Goal: Check status: Check status

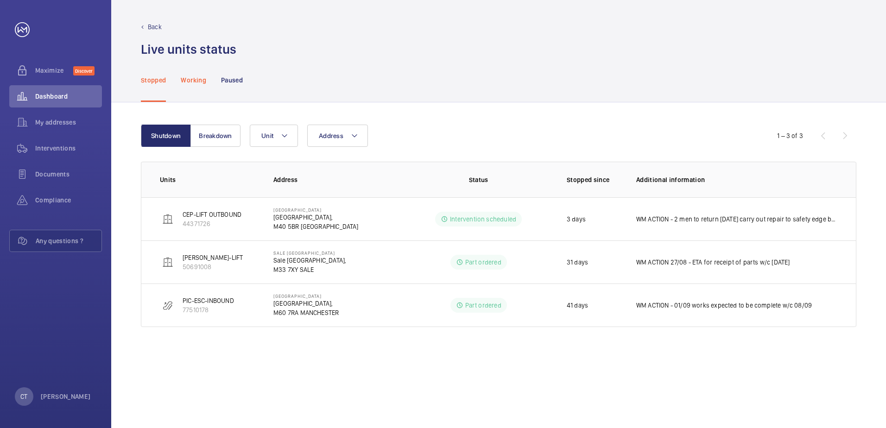
click at [201, 78] on p "Working" at bounding box center [193, 80] width 25 height 9
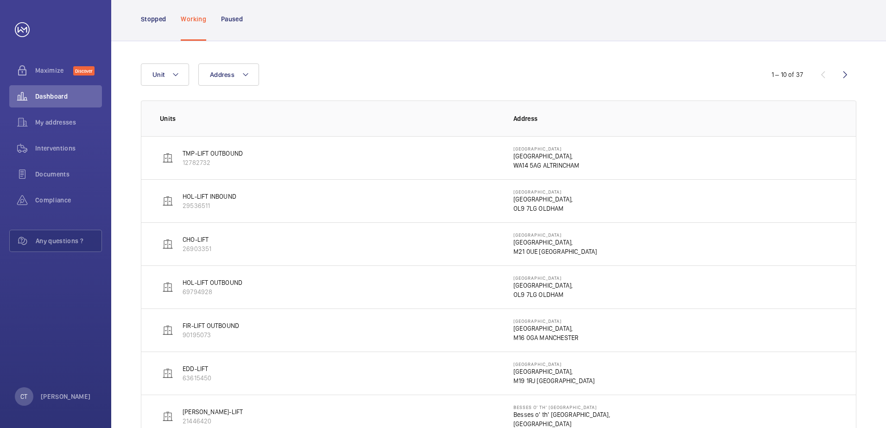
scroll to position [38, 0]
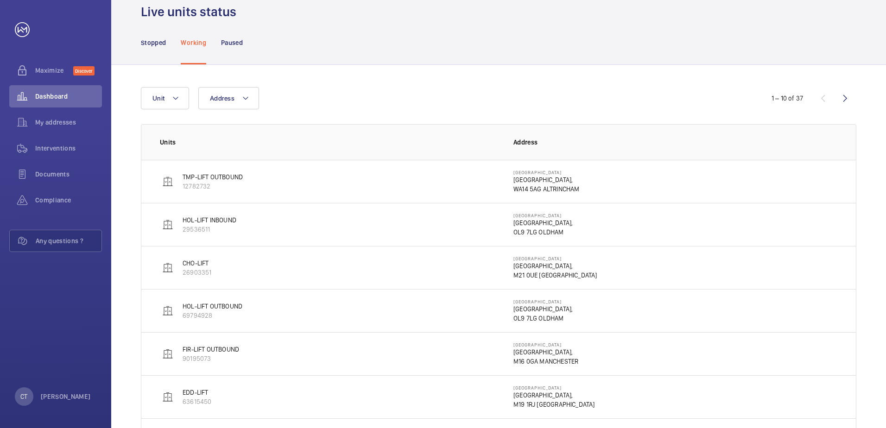
click at [152, 40] on p "Stopped" at bounding box center [153, 42] width 25 height 9
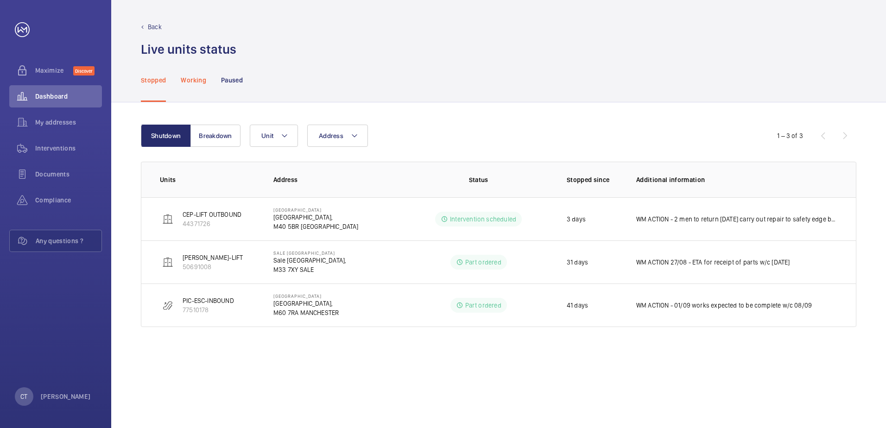
click at [190, 82] on p "Working" at bounding box center [193, 80] width 25 height 9
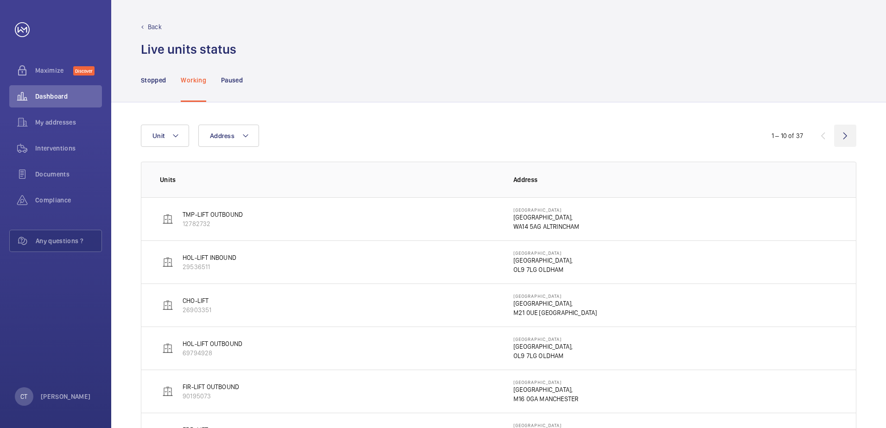
click at [847, 136] on wm-front-icon-button at bounding box center [845, 136] width 22 height 22
